Goal: Transaction & Acquisition: Book appointment/travel/reservation

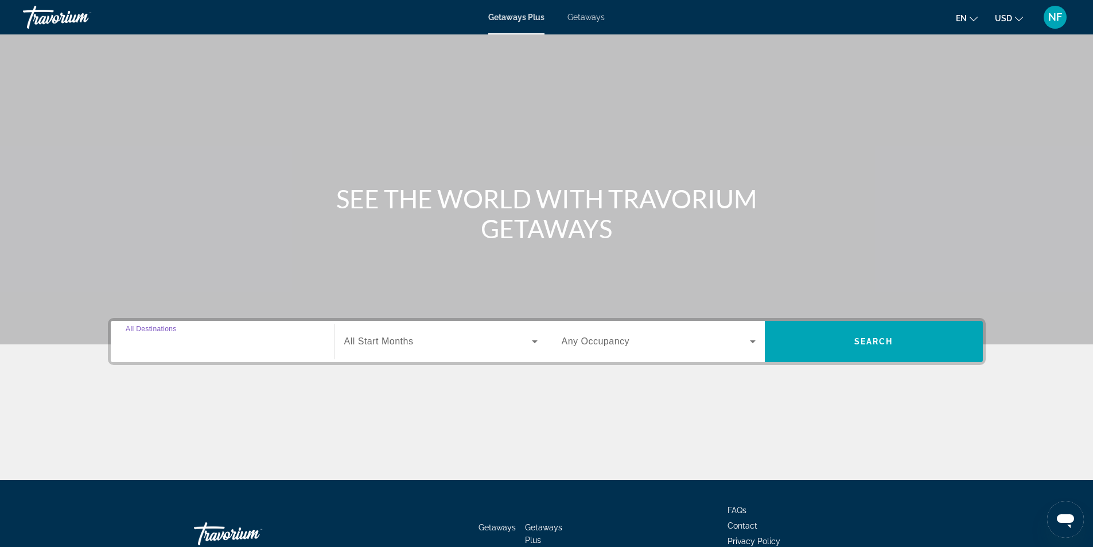
click at [240, 347] on input "Destination All Destinations" at bounding box center [223, 342] width 194 height 14
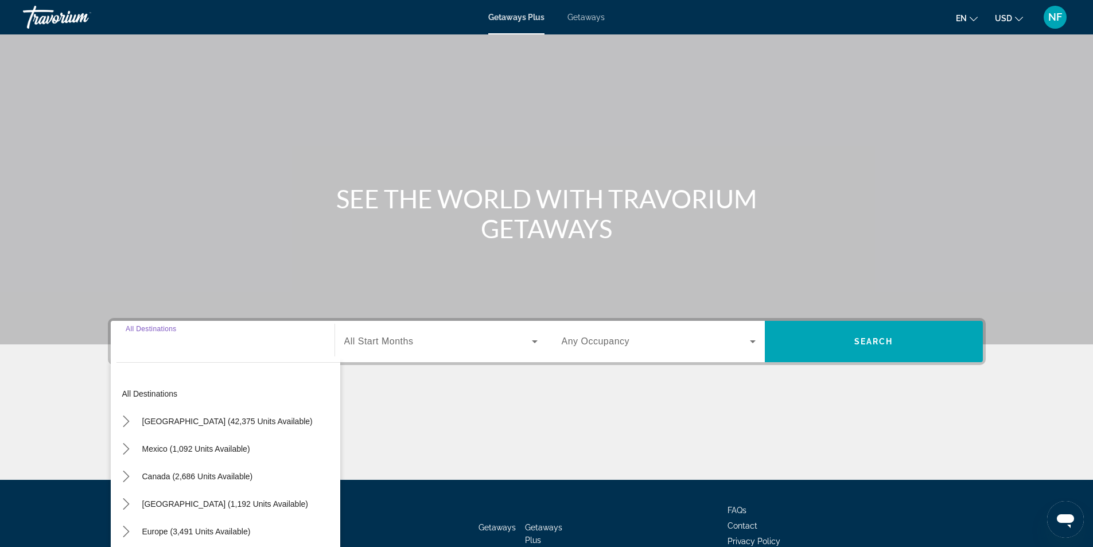
scroll to position [73, 0]
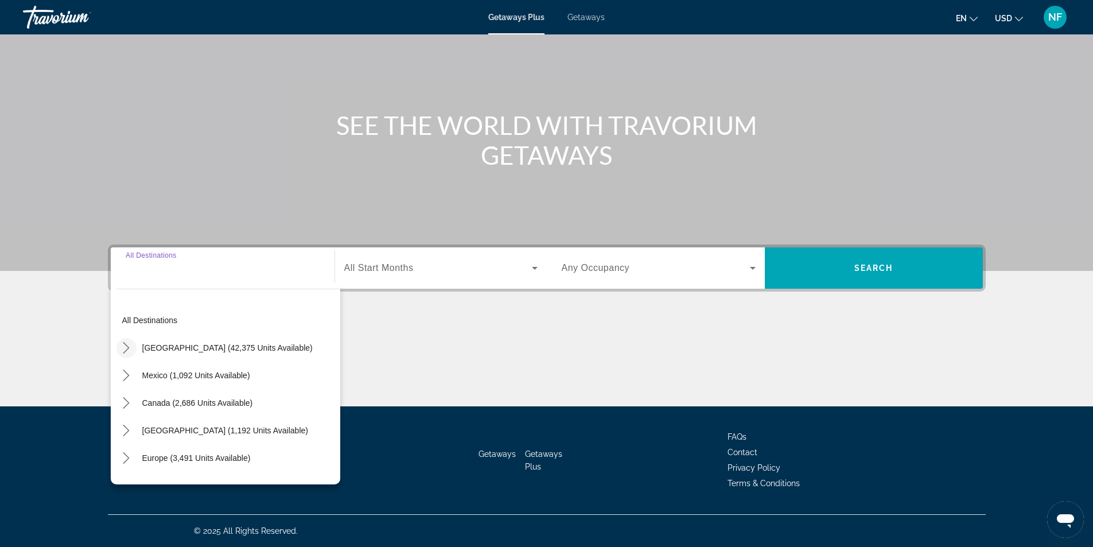
click at [122, 349] on icon "Toggle United States (42,375 units available) submenu" at bounding box center [126, 347] width 11 height 11
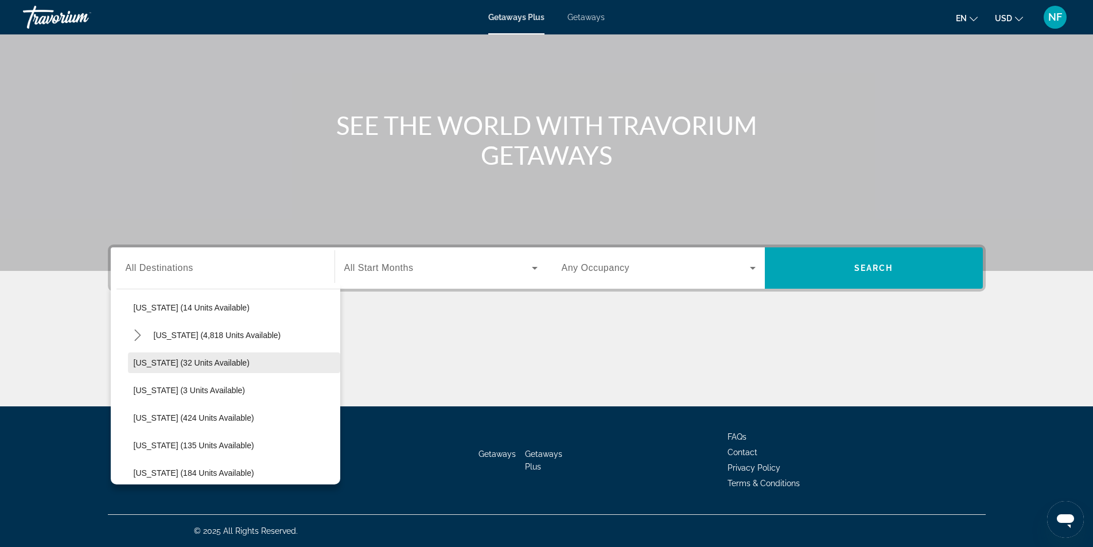
scroll to position [148, 0]
click at [138, 393] on icon "Toggle Florida (4,818 units available) submenu" at bounding box center [137, 392] width 11 height 11
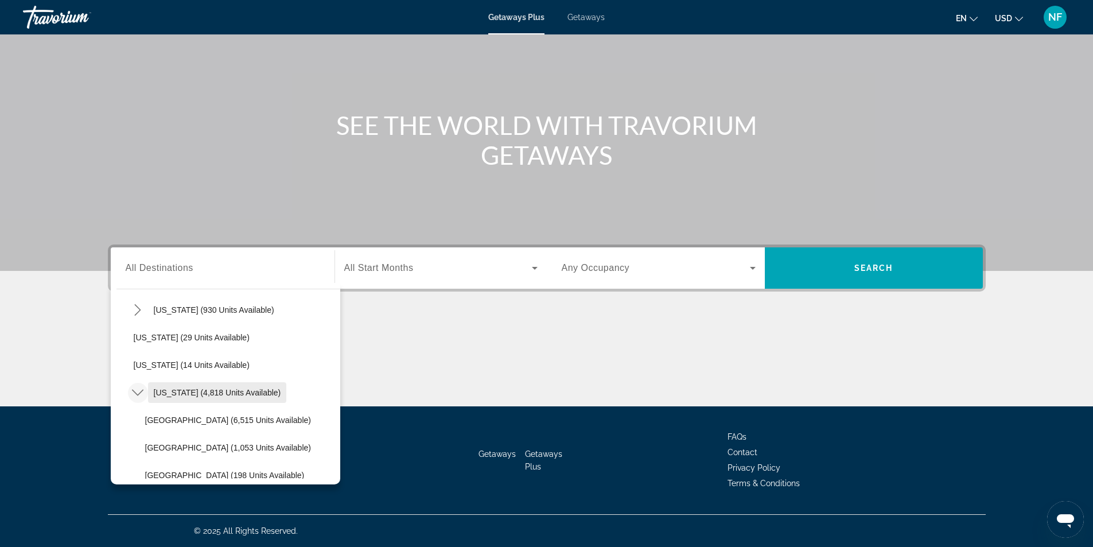
scroll to position [205, 0]
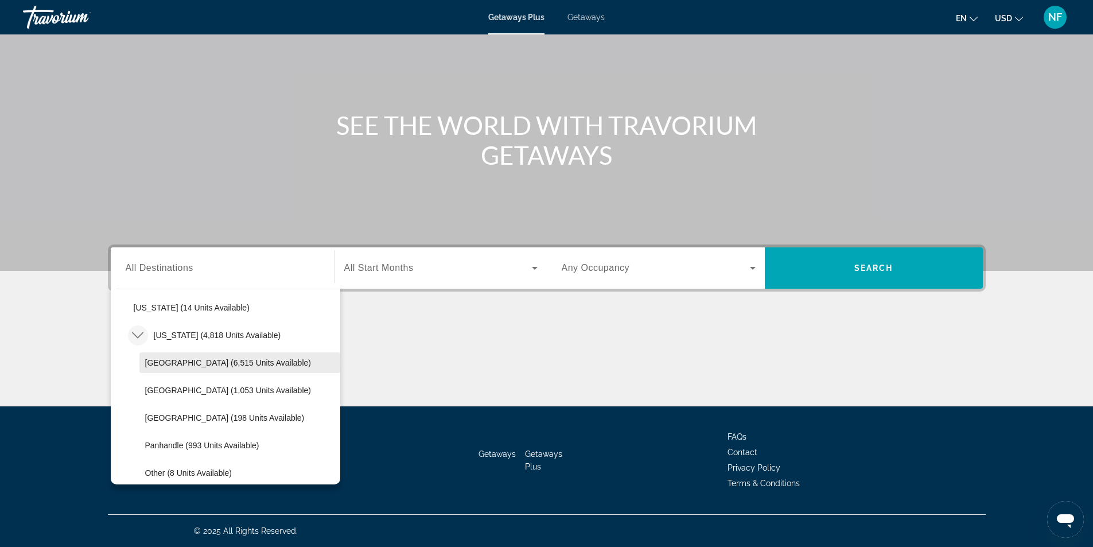
click at [183, 362] on span "Orlando & Disney Area (6,515 units available)" at bounding box center [228, 362] width 166 height 9
type input "**********"
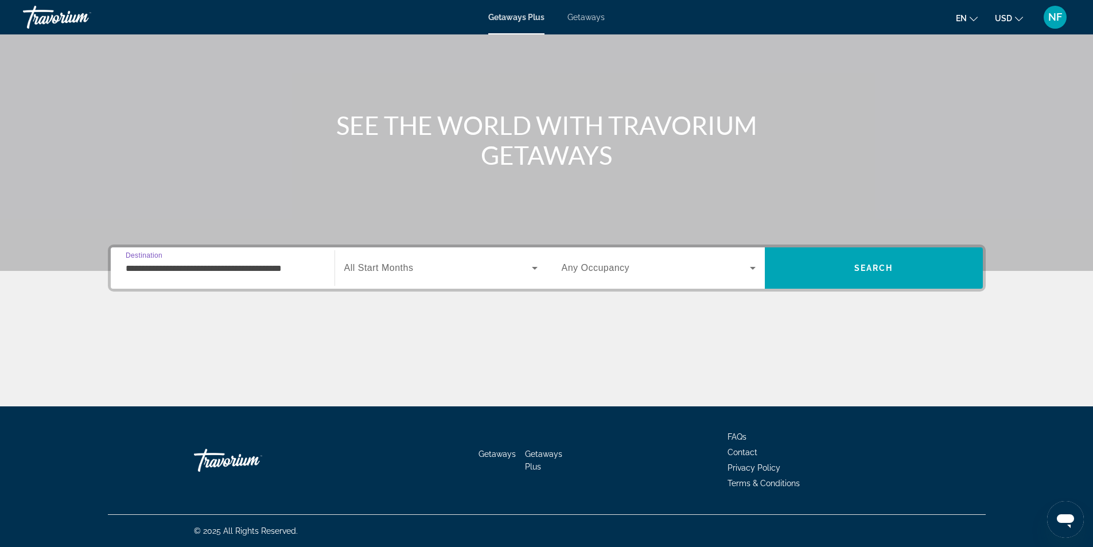
click at [397, 263] on span "All Start Months" at bounding box center [378, 268] width 69 height 10
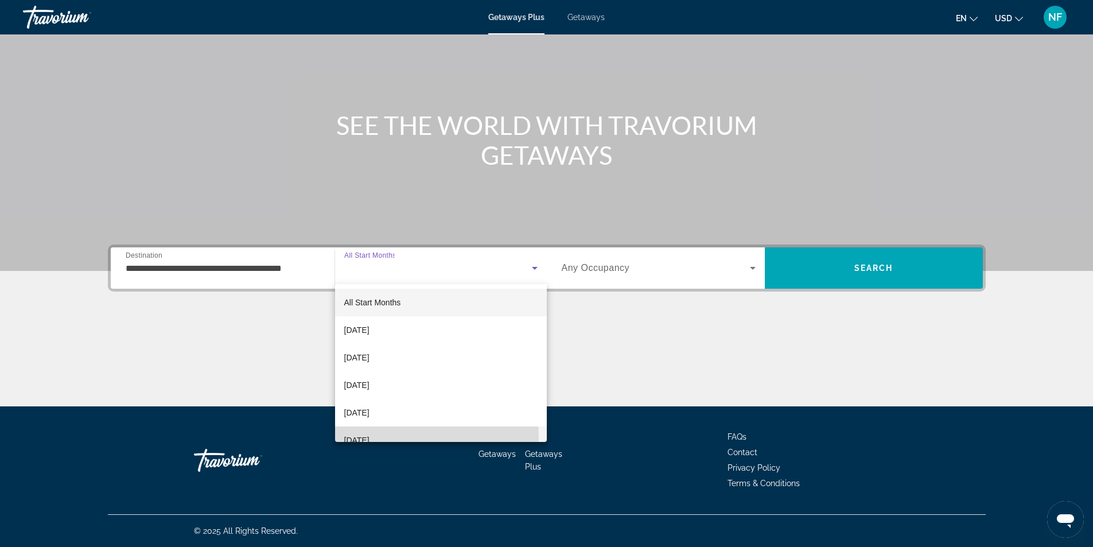
click at [368, 438] on span "February 2026" at bounding box center [356, 440] width 25 height 14
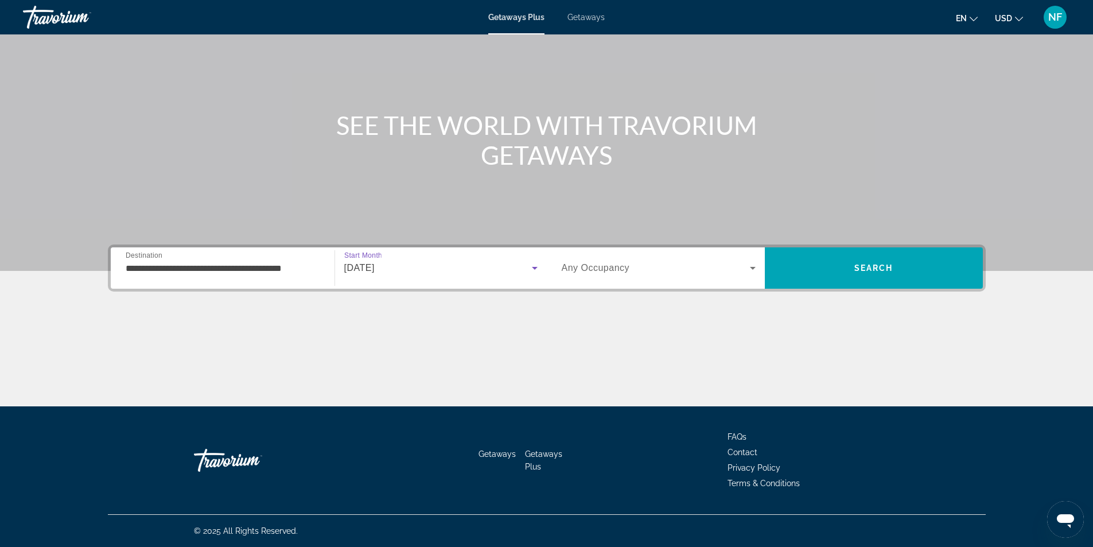
click at [681, 265] on span "Search widget" at bounding box center [656, 268] width 188 height 14
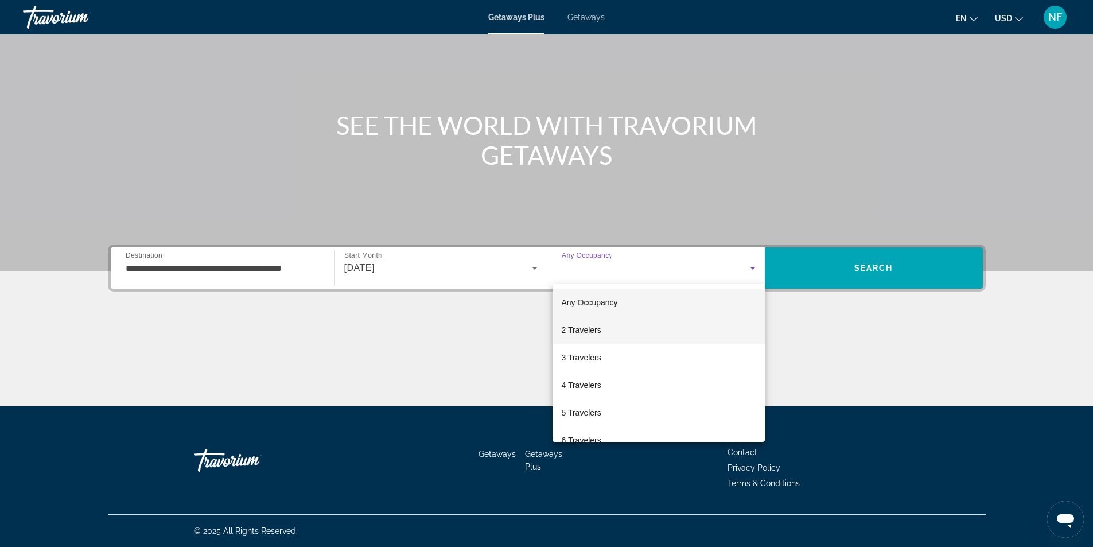
click at [588, 332] on span "2 Travelers" at bounding box center [582, 330] width 40 height 14
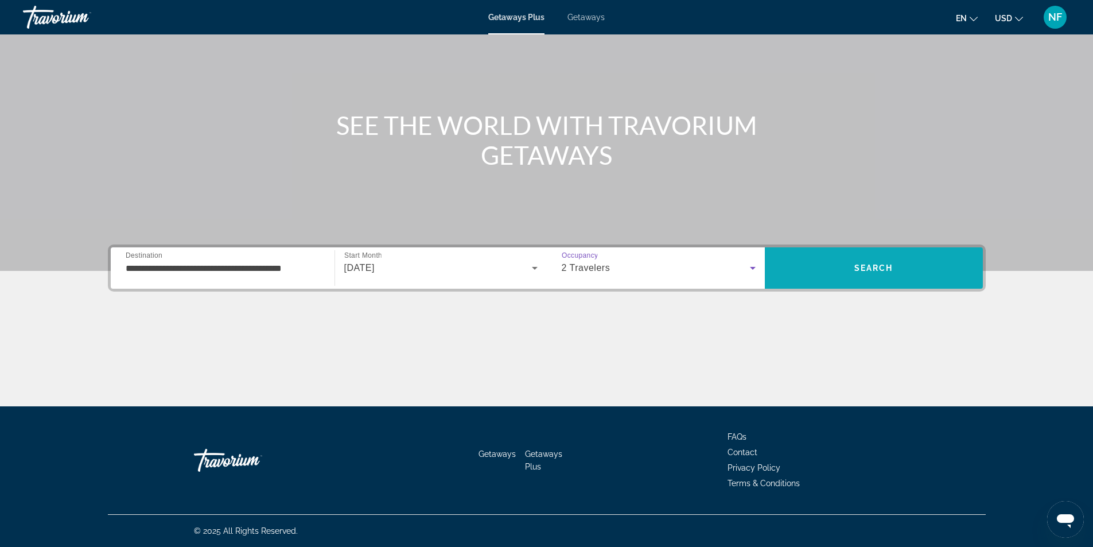
click at [864, 277] on span "Search" at bounding box center [874, 268] width 218 height 28
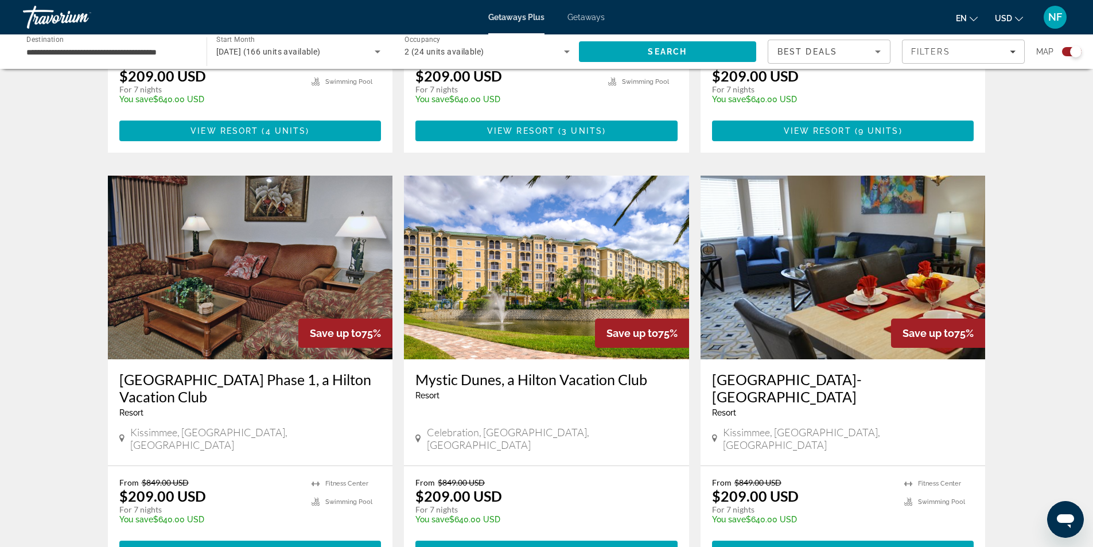
scroll to position [1717, 0]
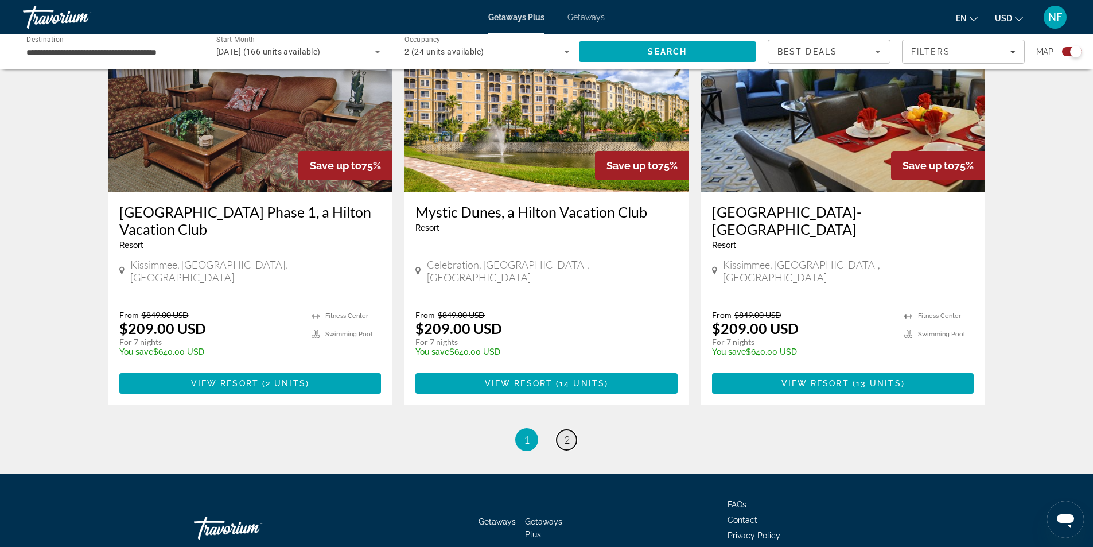
click at [562, 430] on link "page 2" at bounding box center [567, 440] width 20 height 20
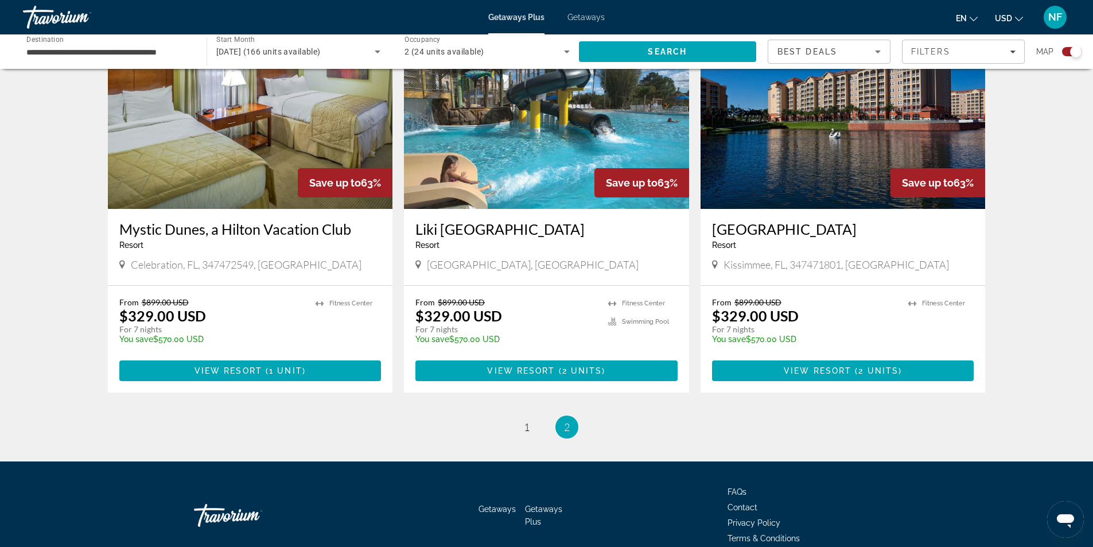
scroll to position [1292, 0]
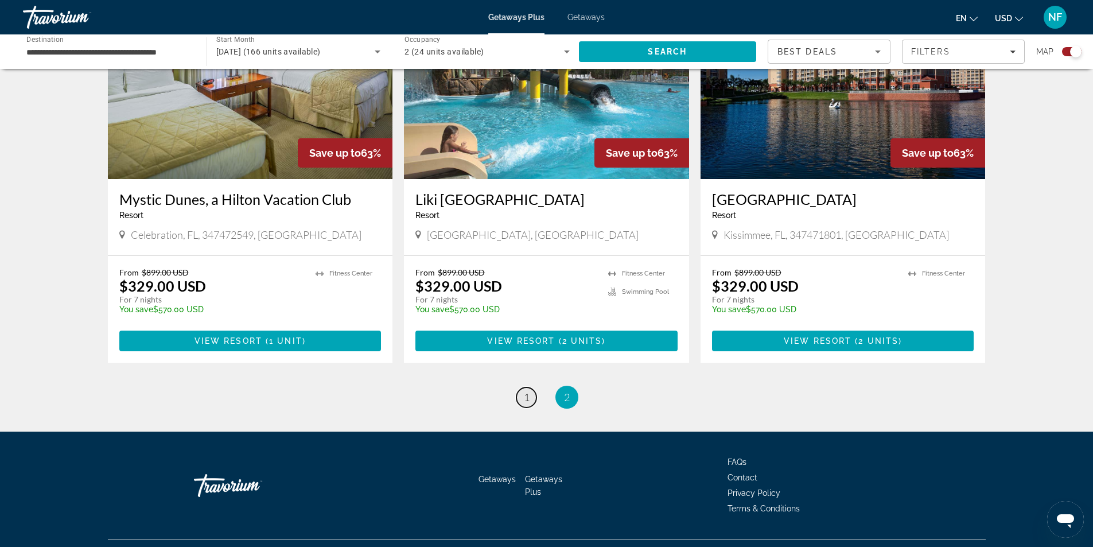
click at [524, 391] on span "1" at bounding box center [527, 397] width 6 height 13
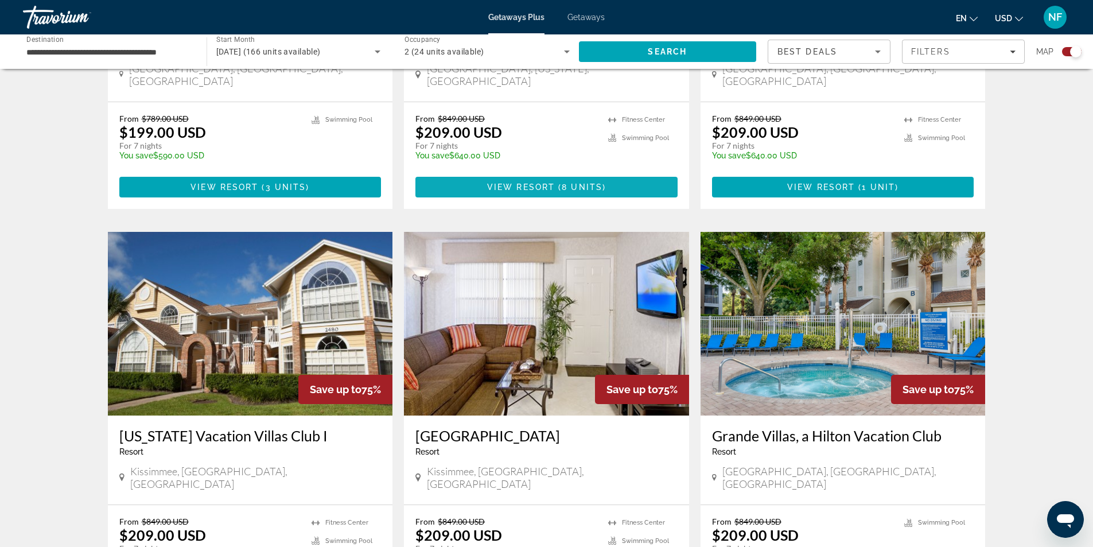
scroll to position [861, 0]
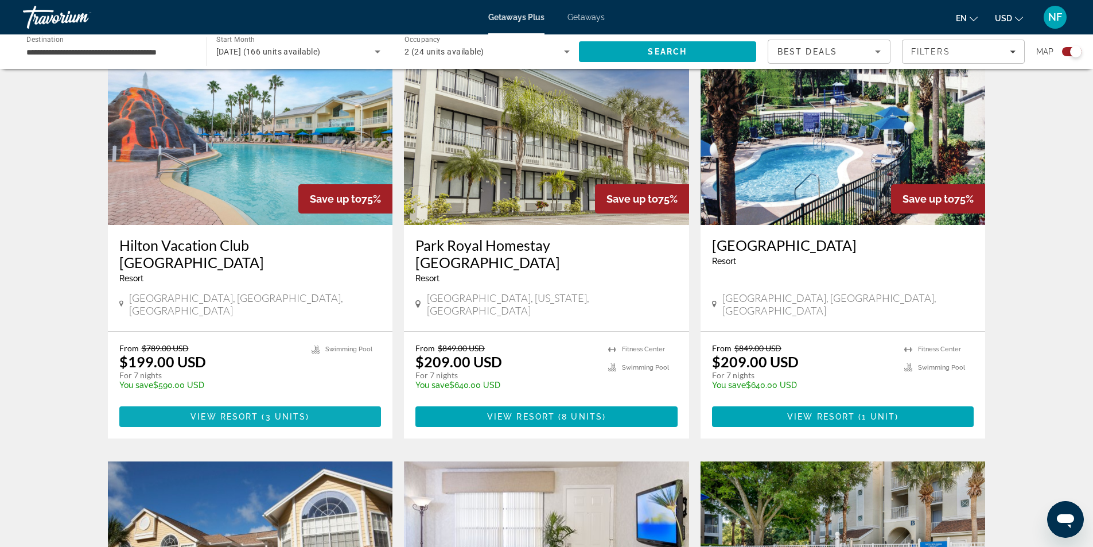
click at [277, 403] on span "Main content" at bounding box center [250, 417] width 262 height 28
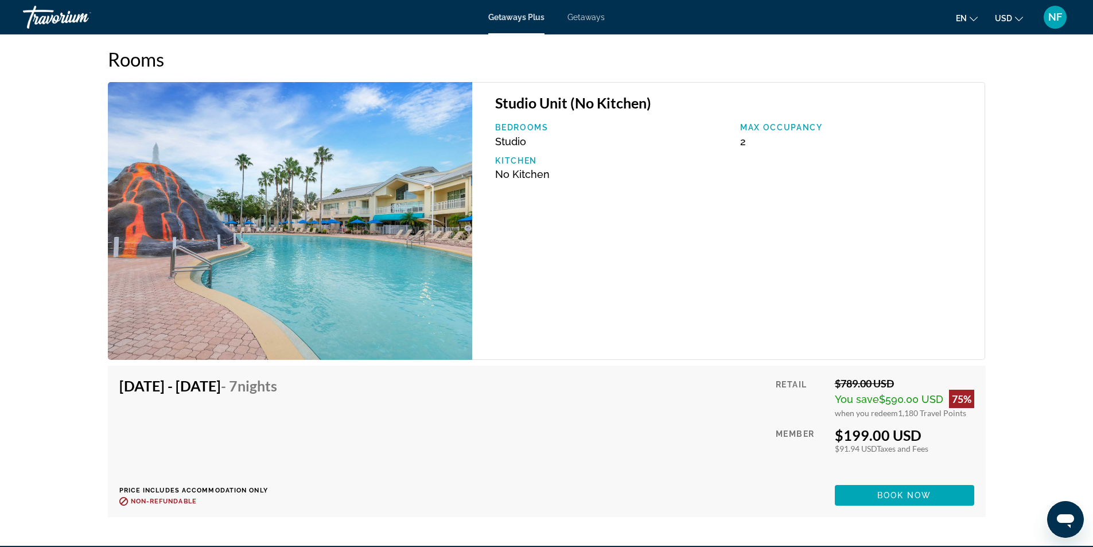
scroll to position [2148, 0]
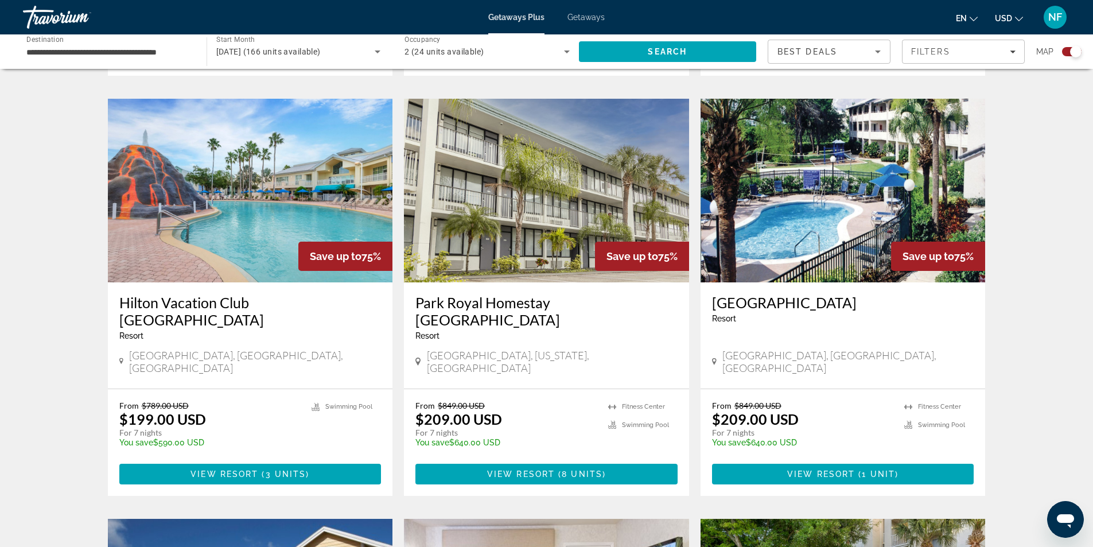
scroll to position [861, 0]
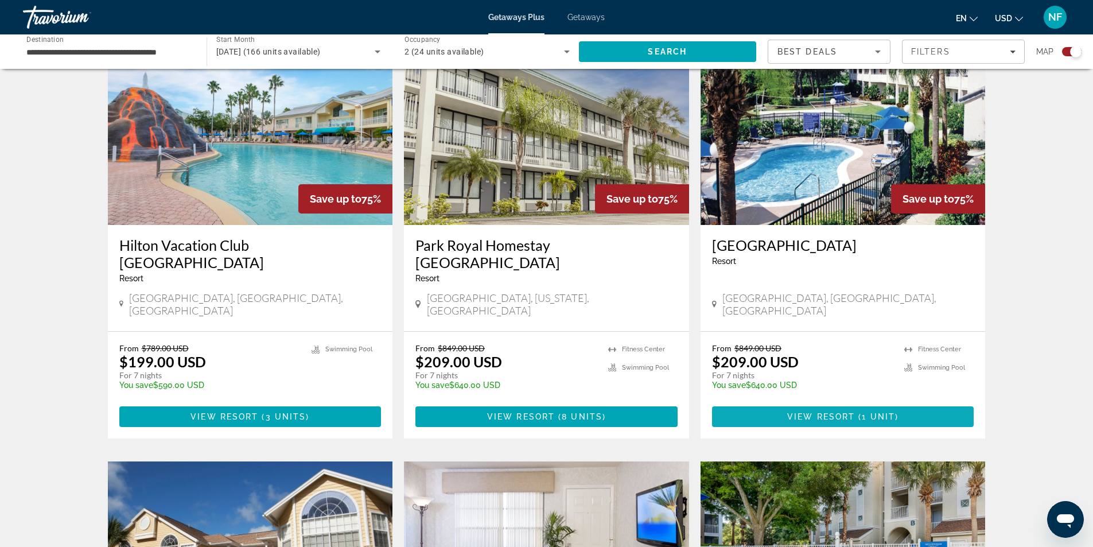
click at [831, 403] on span "Main content" at bounding box center [843, 417] width 262 height 28
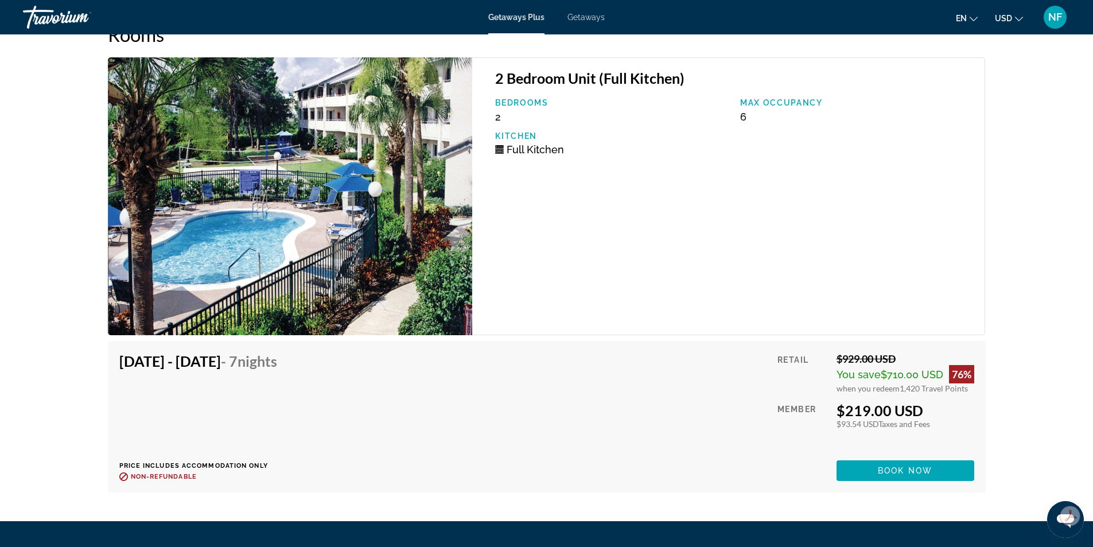
scroll to position [1713, 0]
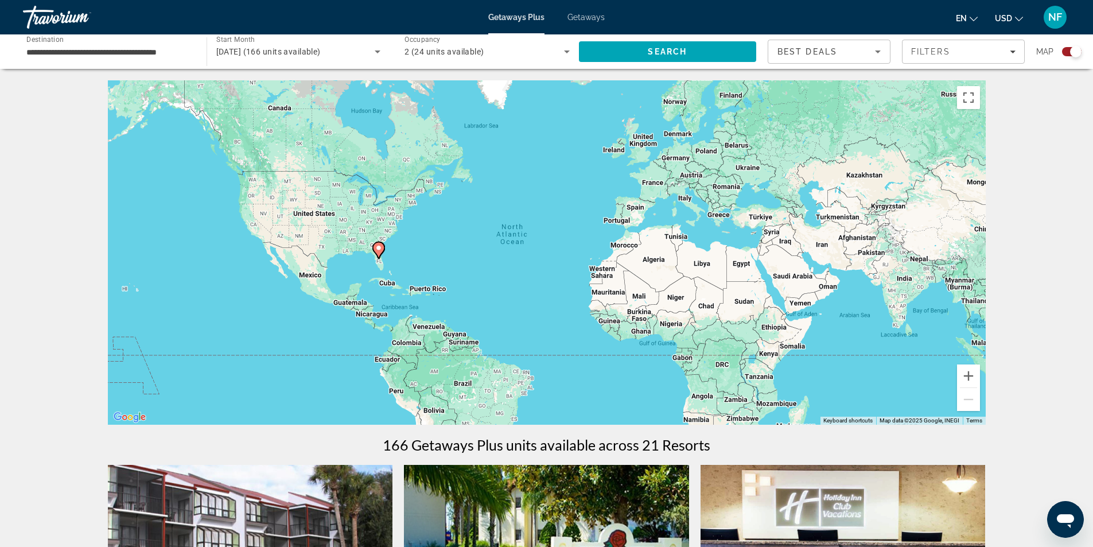
click at [602, 17] on span "Getaways" at bounding box center [586, 17] width 37 height 9
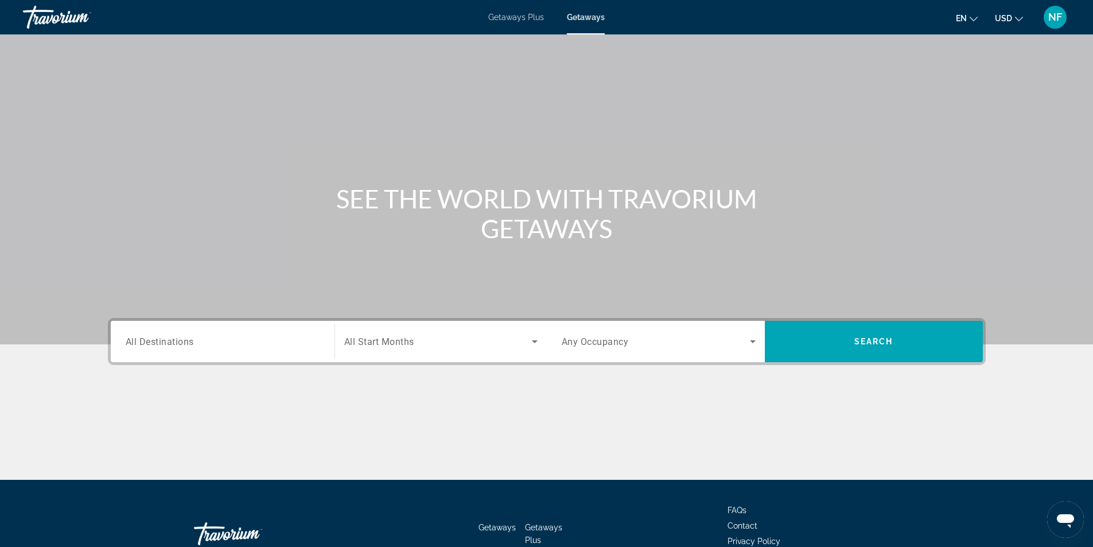
scroll to position [73, 0]
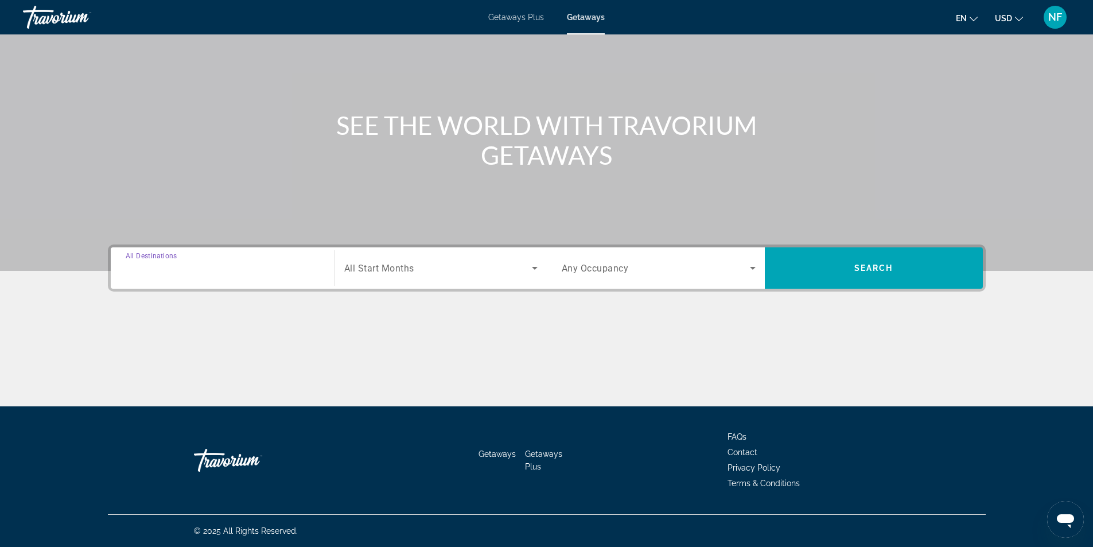
click at [216, 263] on input "Destination All Destinations" at bounding box center [223, 269] width 194 height 14
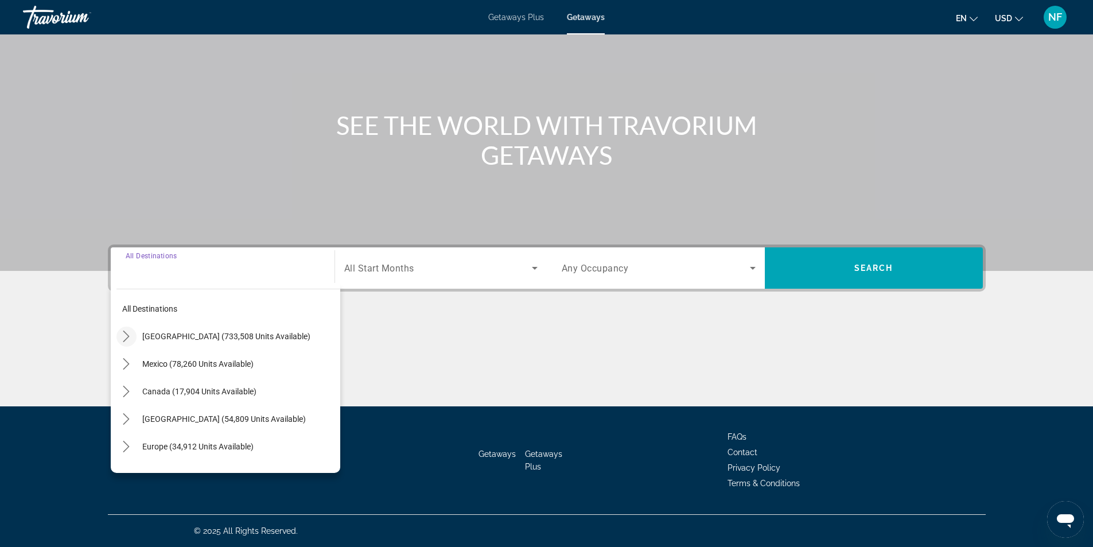
click at [125, 337] on icon "Toggle United States (733,508 units available) submenu" at bounding box center [126, 336] width 11 height 11
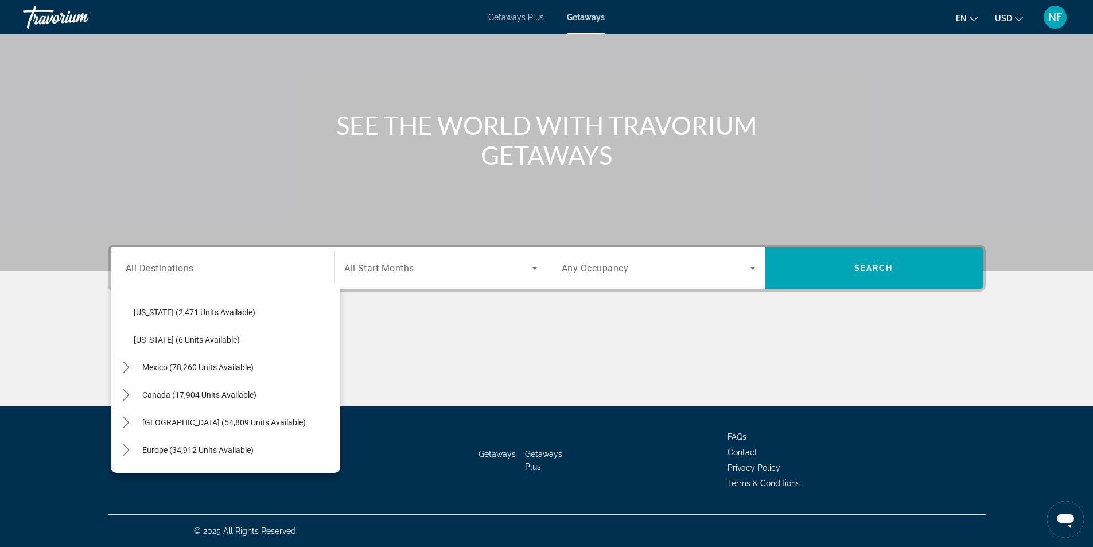
scroll to position [1265, 0]
click at [173, 339] on span "Mexico (78,260 units available)" at bounding box center [197, 337] width 111 height 9
type input "**********"
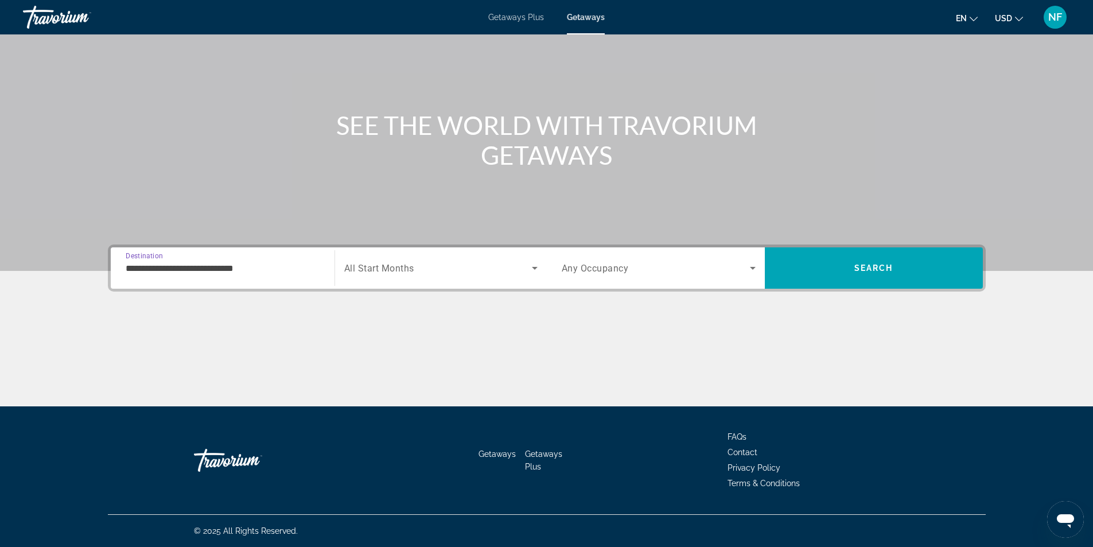
click at [469, 267] on span "Search widget" at bounding box center [438, 268] width 188 height 14
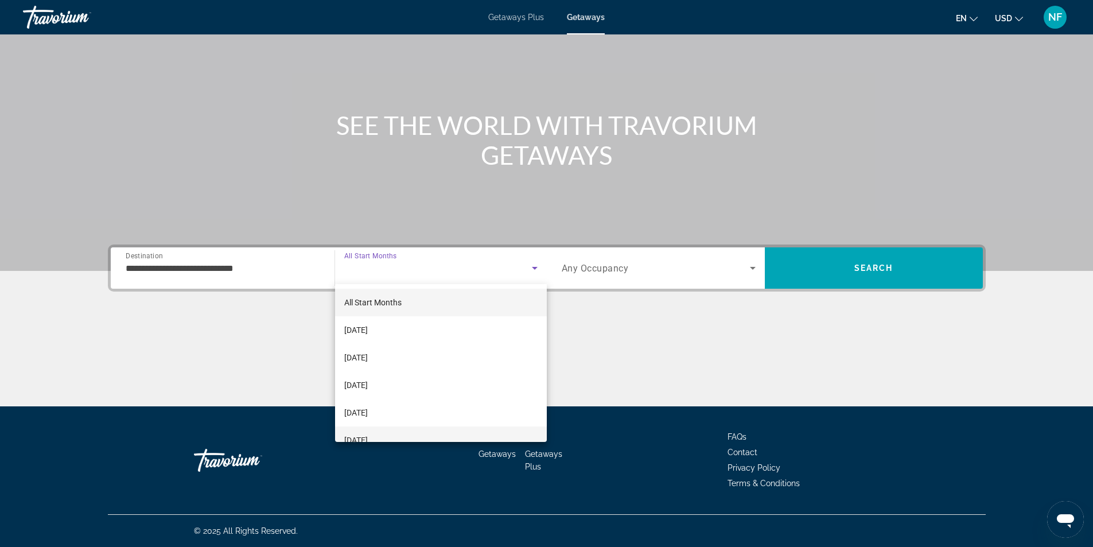
scroll to position [57, 0]
click at [368, 382] on span "February 2026" at bounding box center [356, 383] width 24 height 14
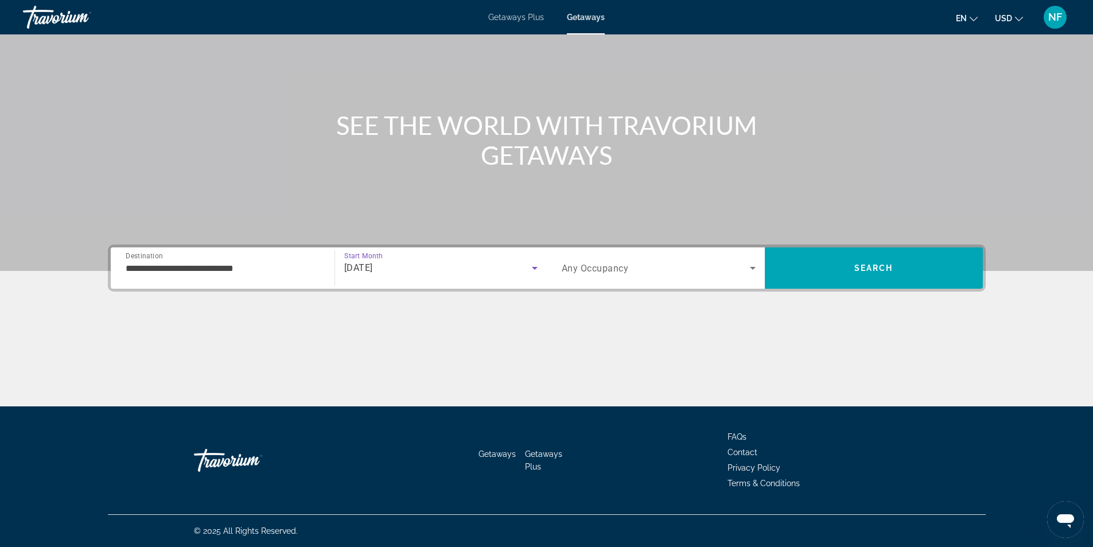
click at [594, 267] on span "Any Occupancy" at bounding box center [595, 268] width 67 height 11
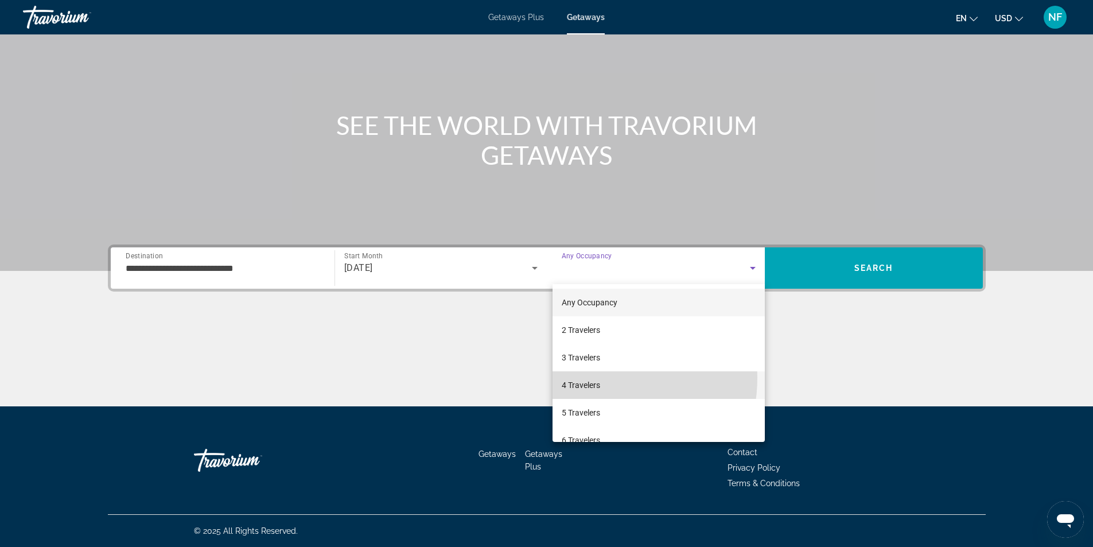
click at [592, 378] on mat-option "4 Travelers" at bounding box center [659, 385] width 212 height 28
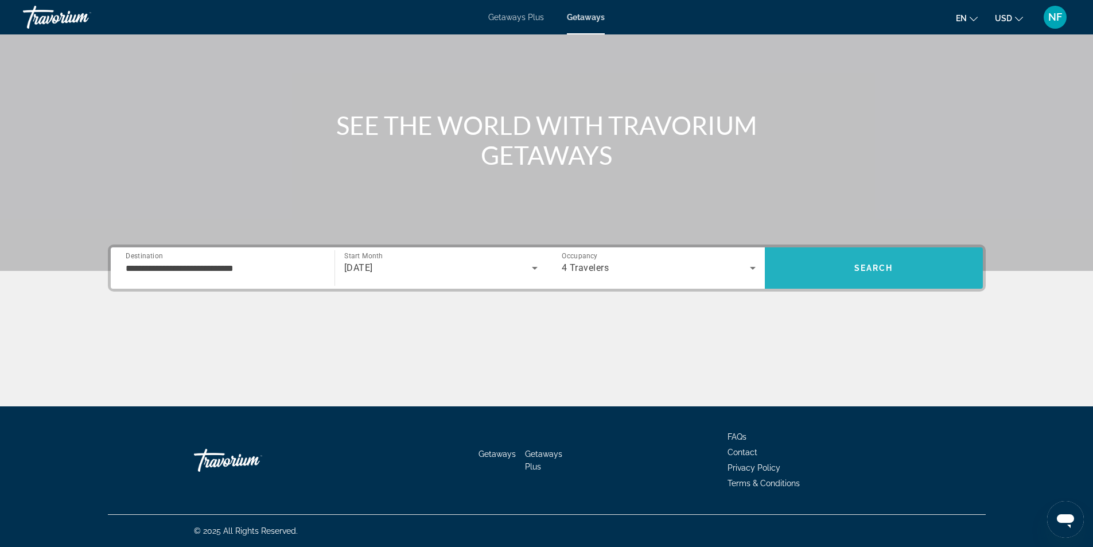
click at [855, 280] on span "Search" at bounding box center [874, 268] width 218 height 28
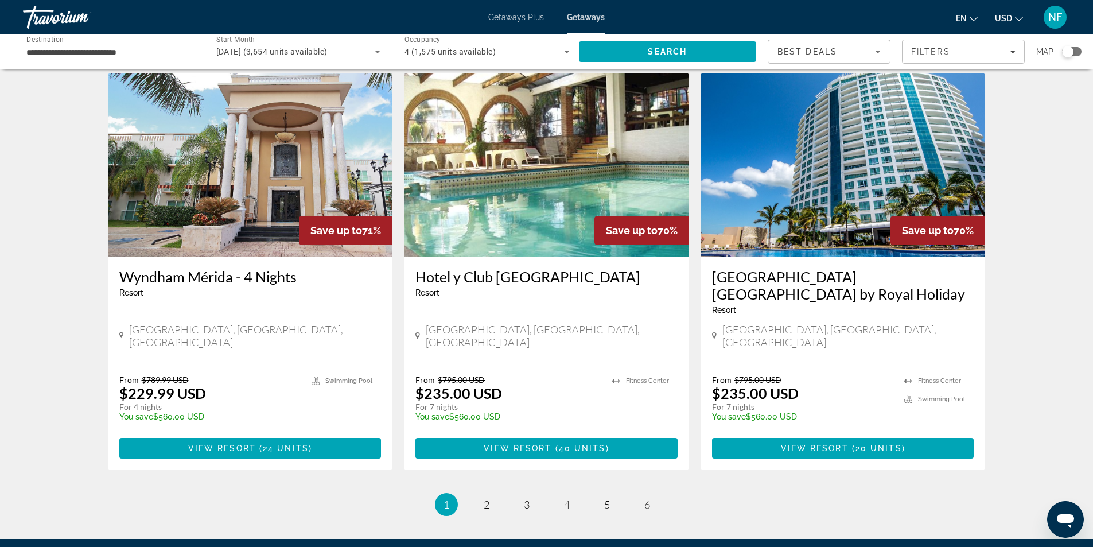
scroll to position [1344, 0]
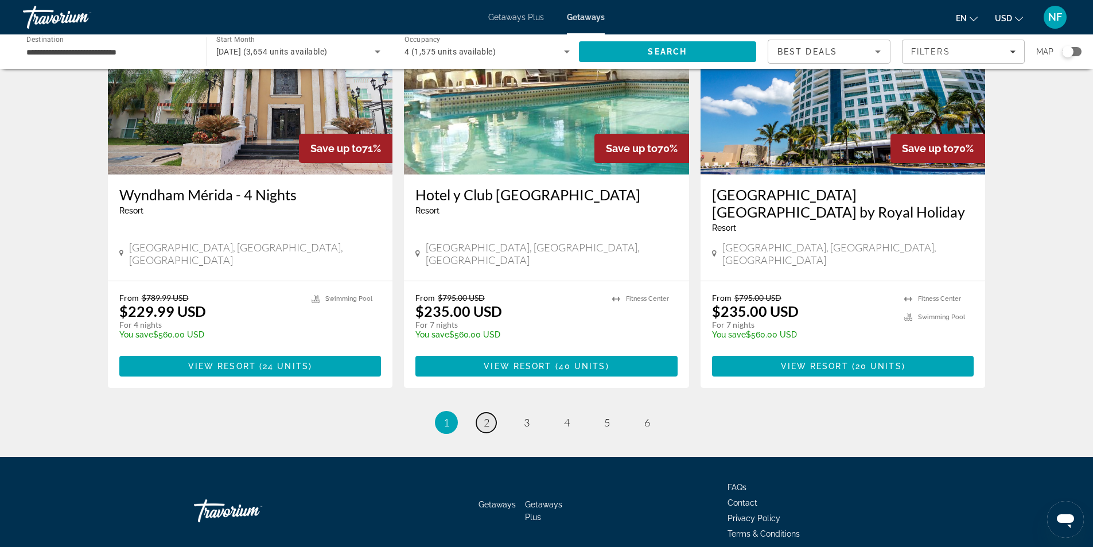
click at [488, 416] on span "2" at bounding box center [487, 422] width 6 height 13
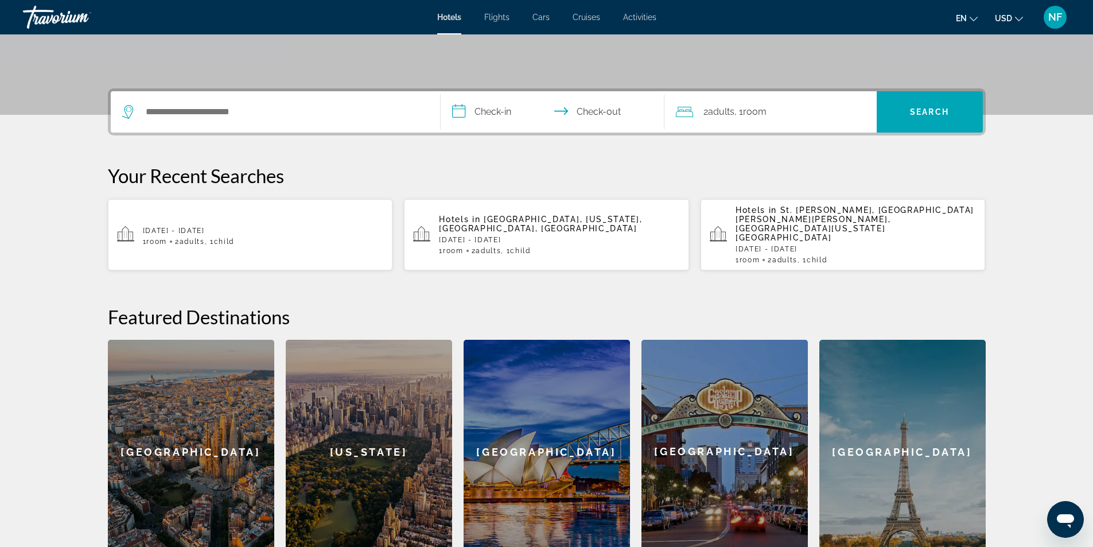
scroll to position [397, 0]
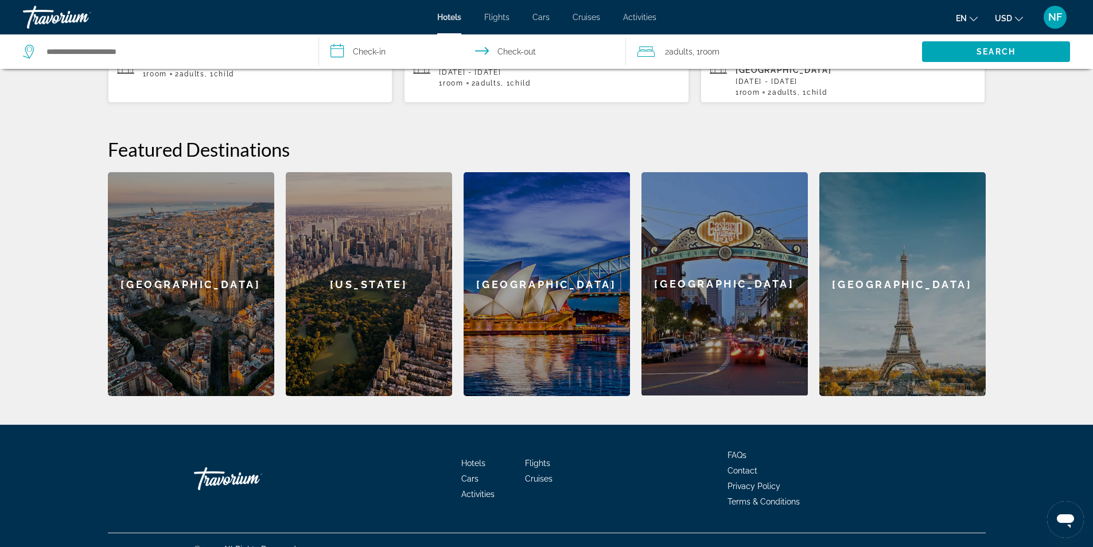
click at [385, 283] on div "[US_STATE]" at bounding box center [369, 284] width 166 height 224
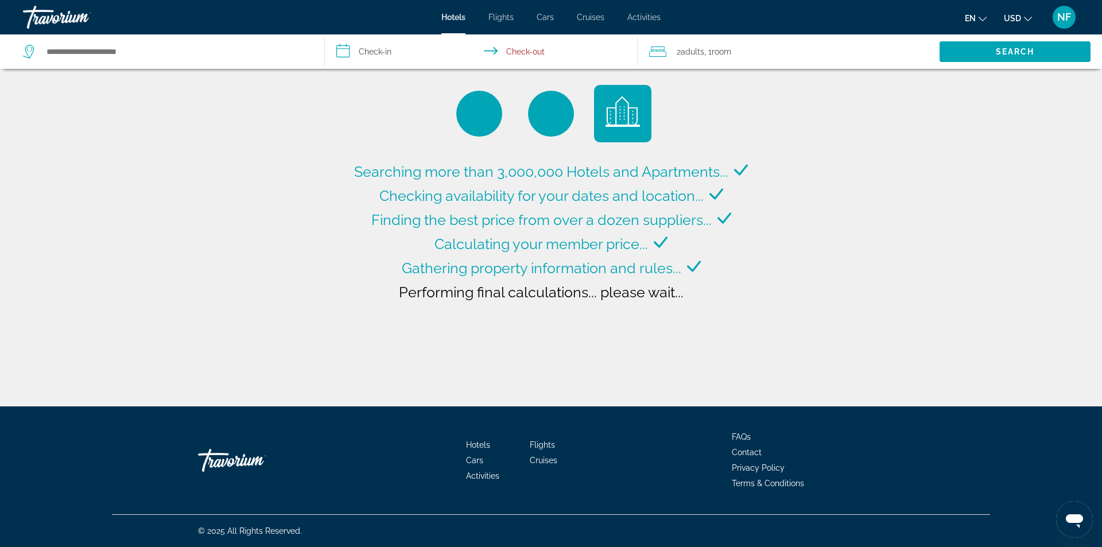
type input "**********"
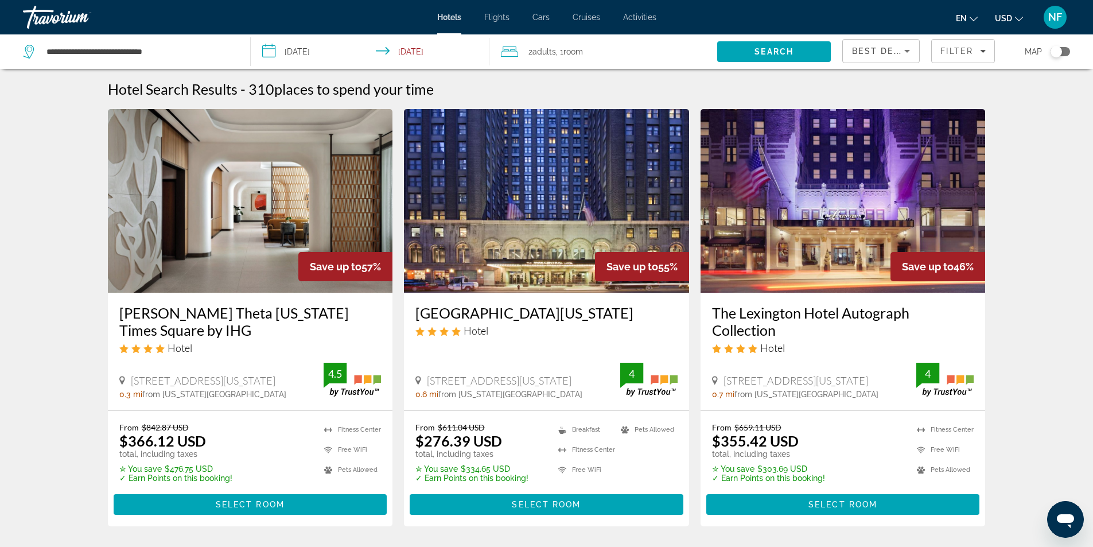
click at [287, 57] on input "**********" at bounding box center [373, 53] width 244 height 38
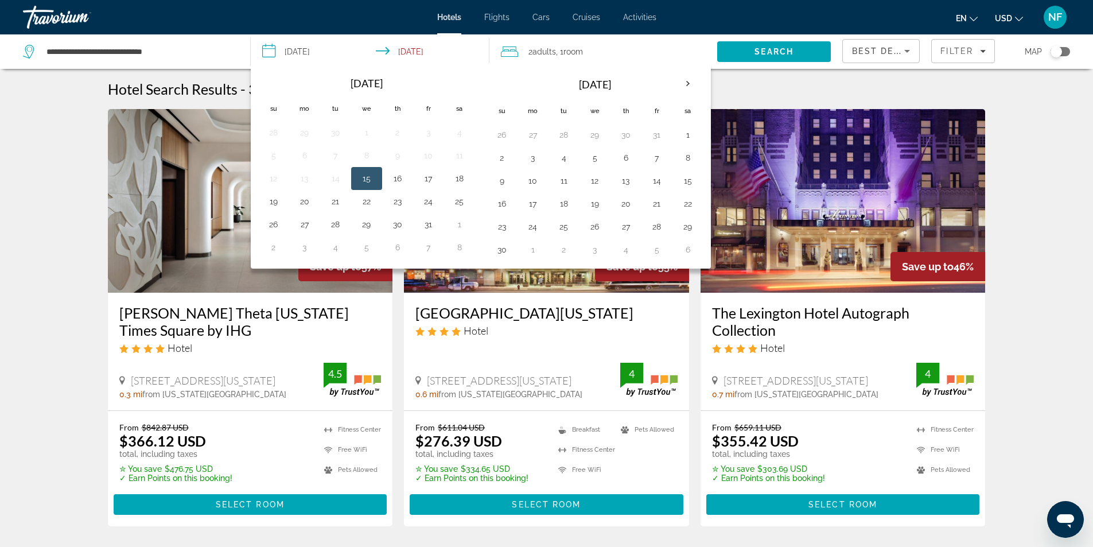
click at [287, 59] on input "**********" at bounding box center [373, 53] width 244 height 38
click at [292, 46] on input "**********" at bounding box center [373, 53] width 244 height 38
click at [597, 221] on button "26" at bounding box center [595, 227] width 18 height 16
click at [504, 248] on button "30" at bounding box center [502, 250] width 18 height 16
type input "**********"
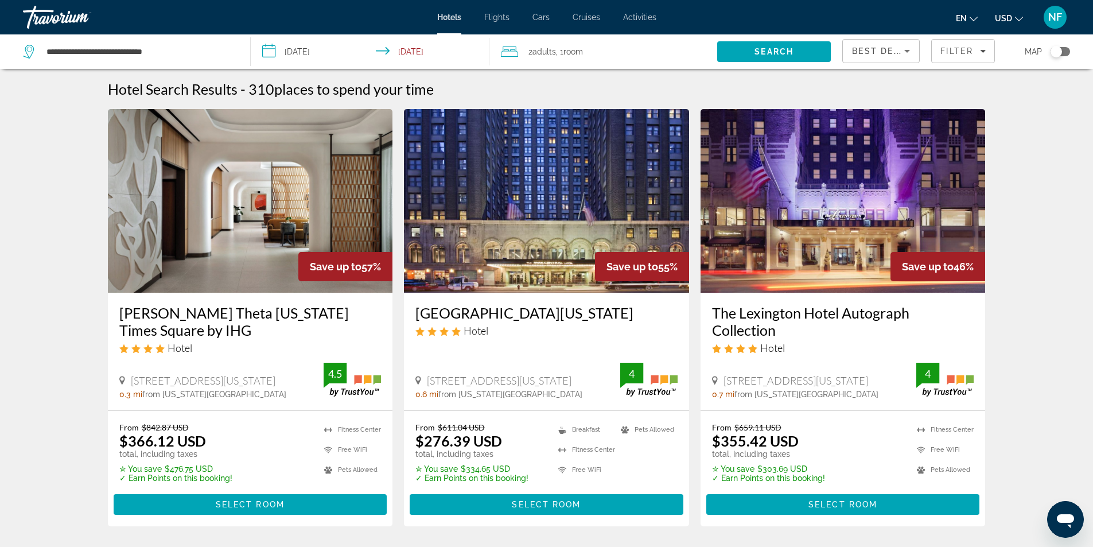
click at [570, 49] on span "Room" at bounding box center [574, 51] width 20 height 9
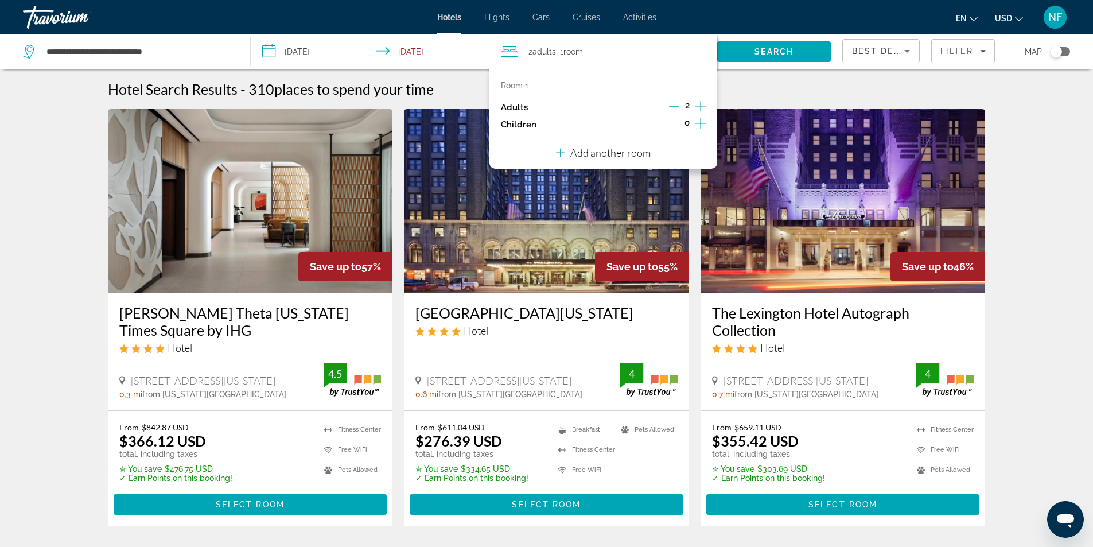
click at [696, 126] on icon "Increment children" at bounding box center [700, 123] width 10 height 14
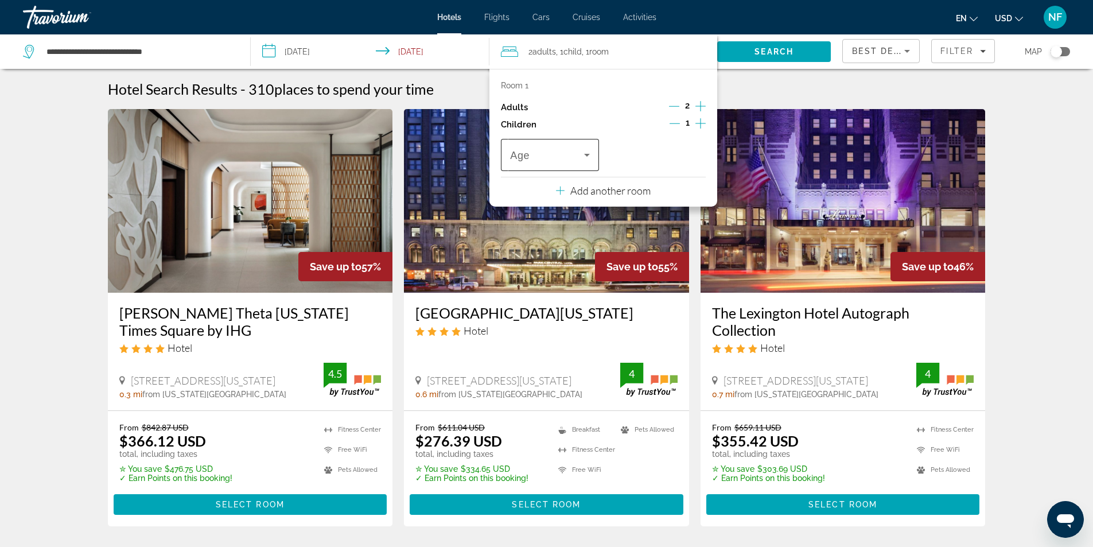
click at [576, 151] on span "Travelers: 2 adults, 1 child" at bounding box center [547, 155] width 74 height 14
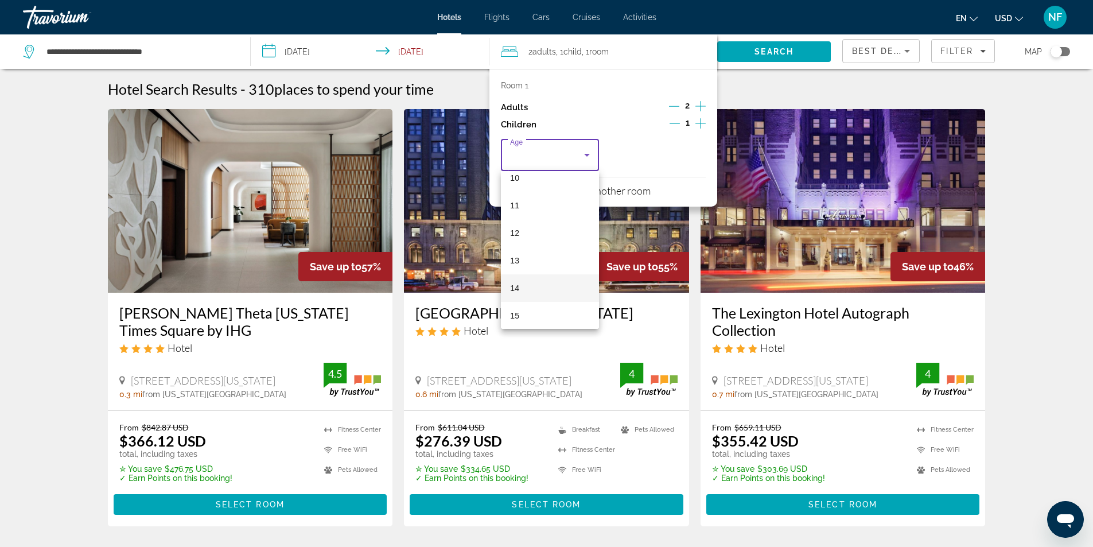
scroll to position [344, 0]
click at [514, 228] on span "14" at bounding box center [514, 231] width 9 height 14
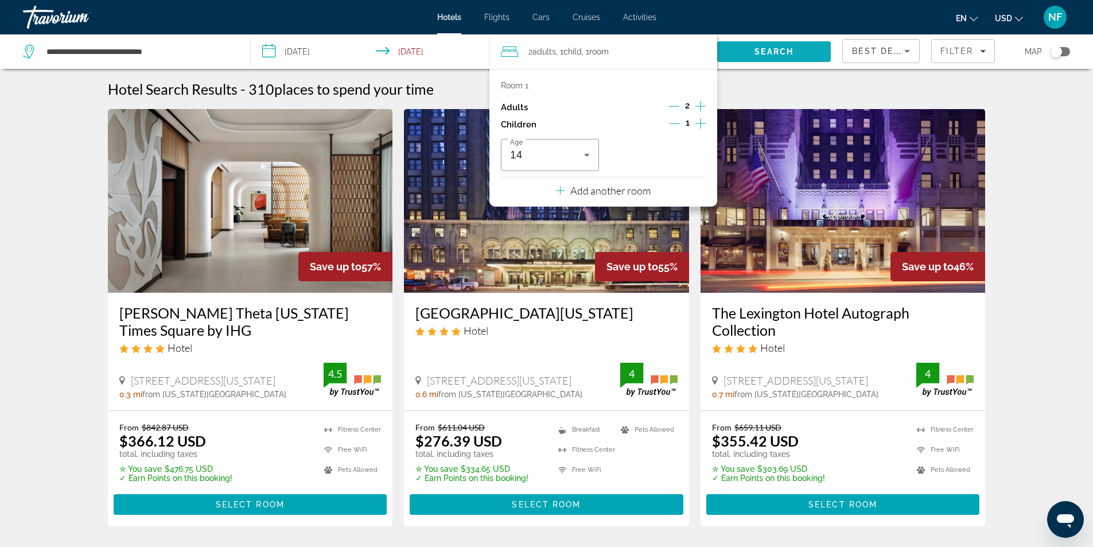
click at [774, 54] on span "Search" at bounding box center [774, 51] width 39 height 9
